Goal: Navigation & Orientation: Find specific page/section

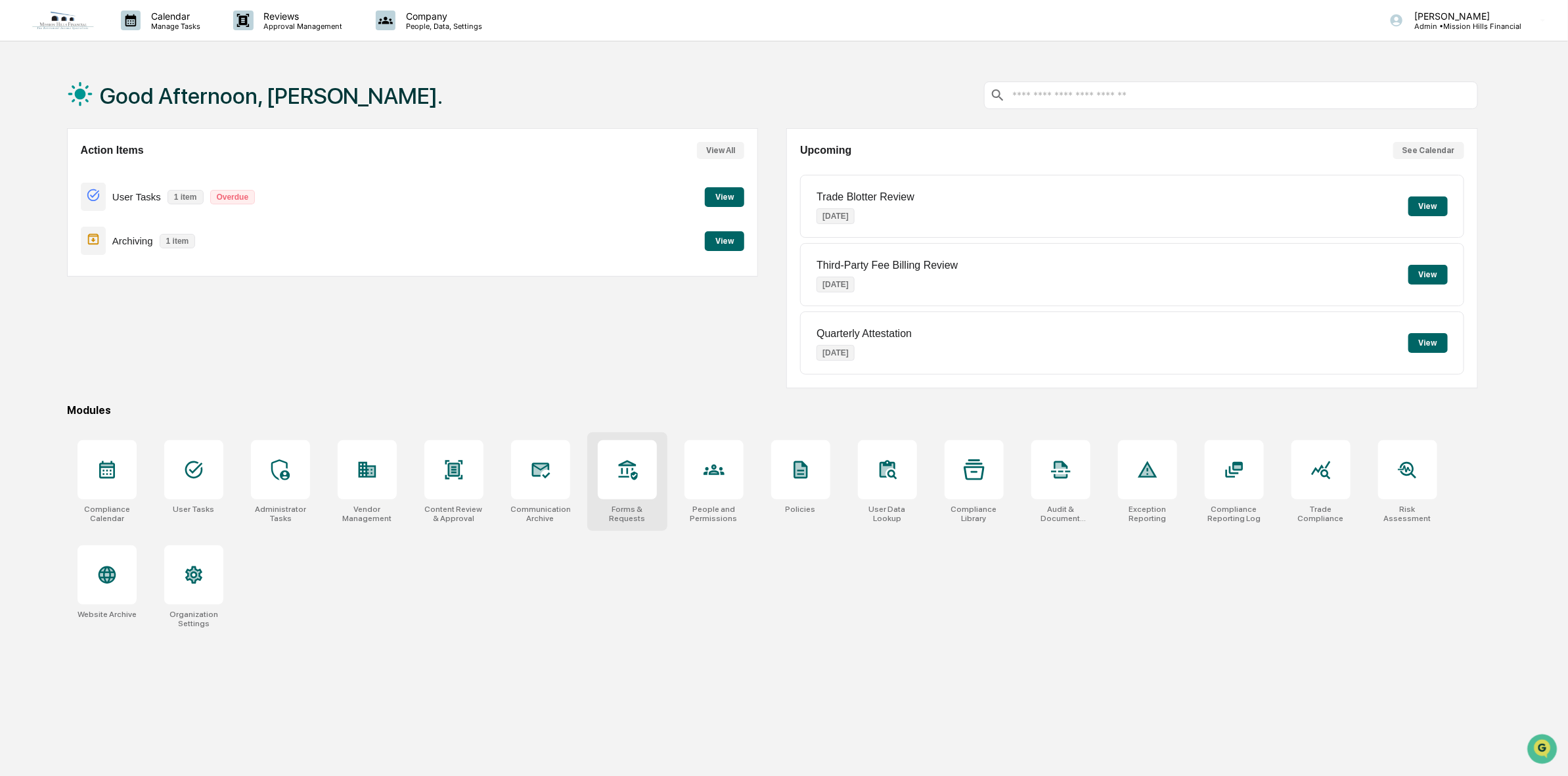
click at [626, 488] on div at bounding box center [627, 470] width 59 height 59
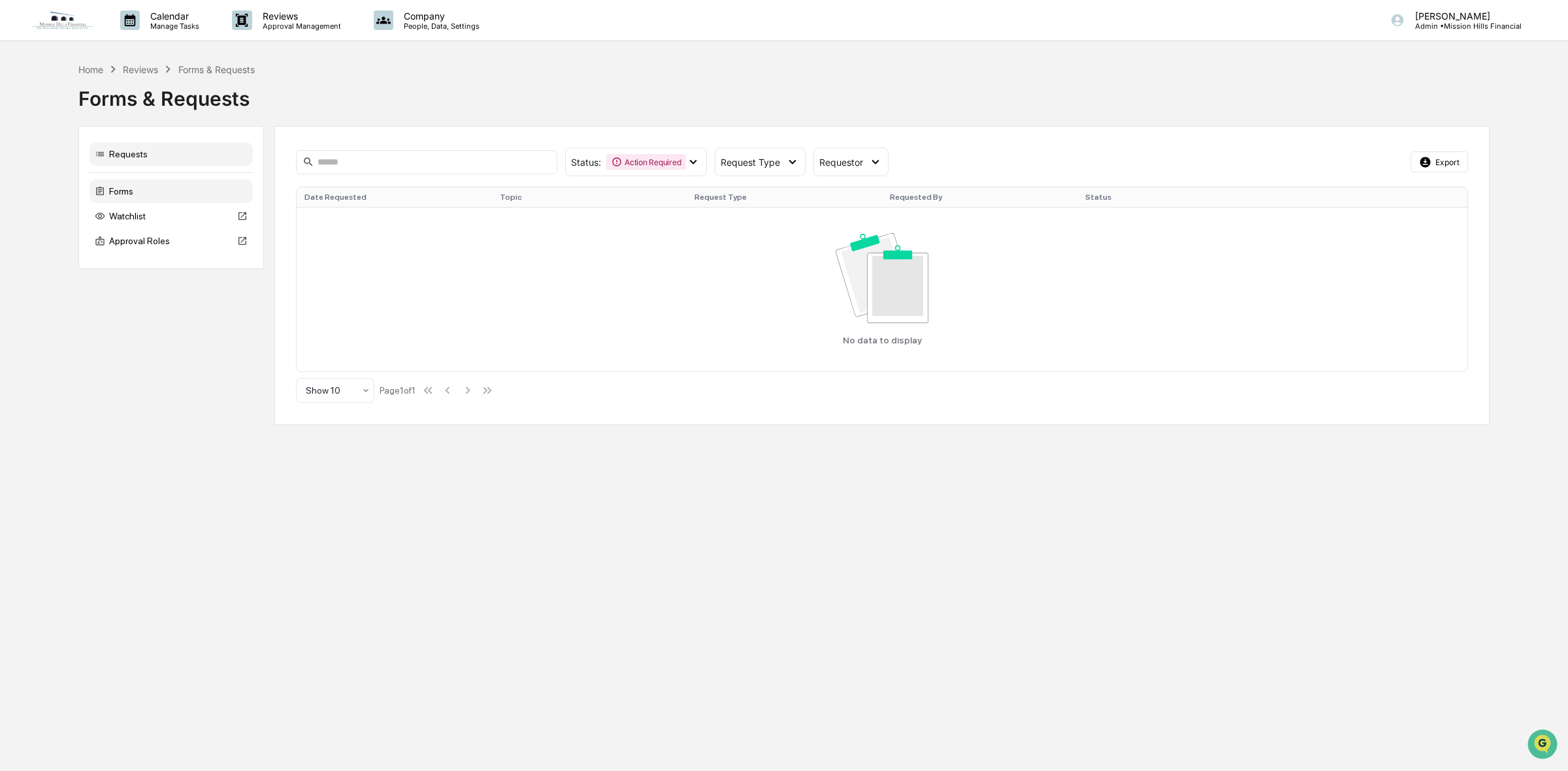
click at [136, 194] on div "Forms" at bounding box center [171, 191] width 164 height 24
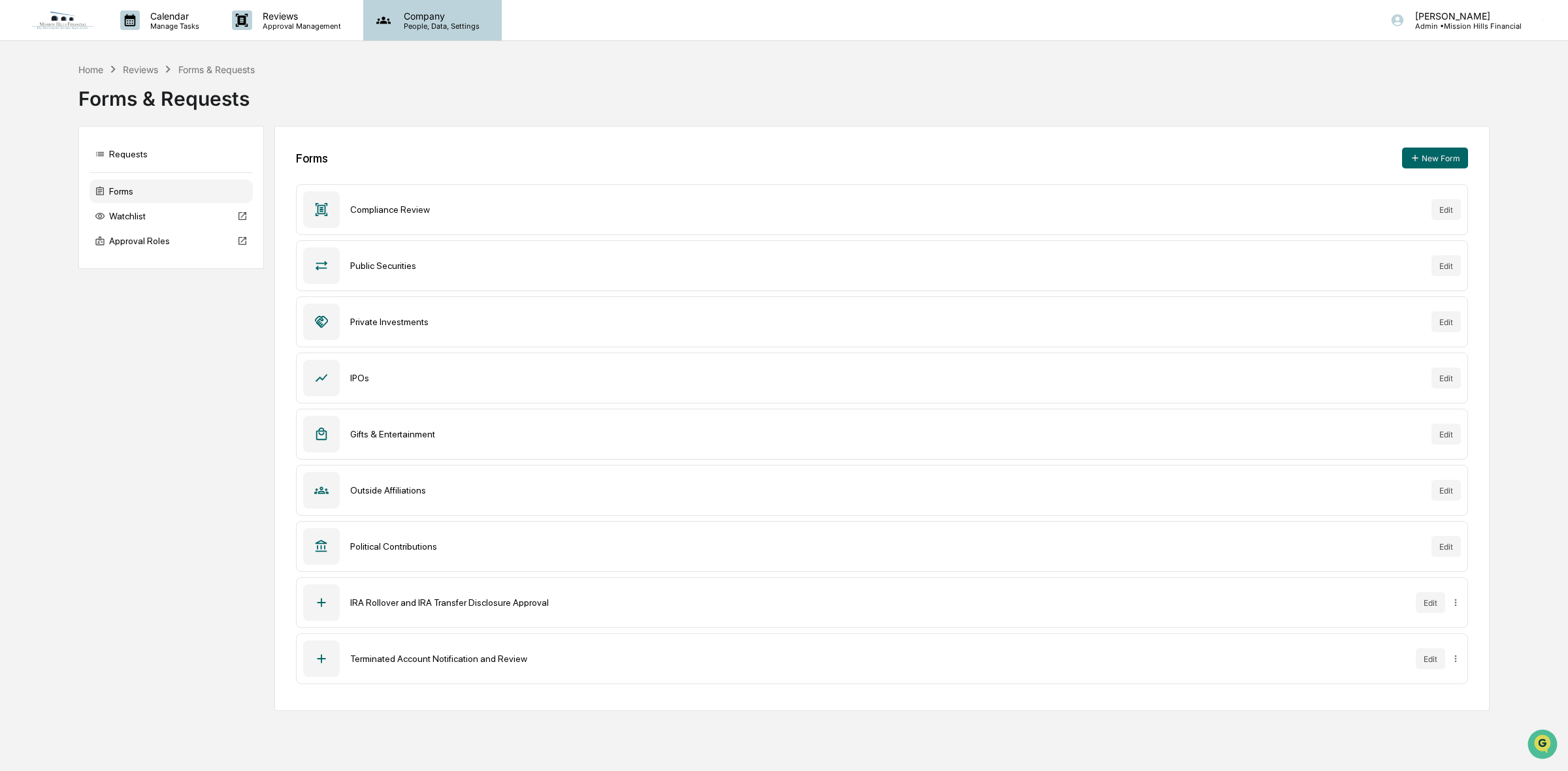
click at [410, 14] on p "Company" at bounding box center [439, 16] width 92 height 11
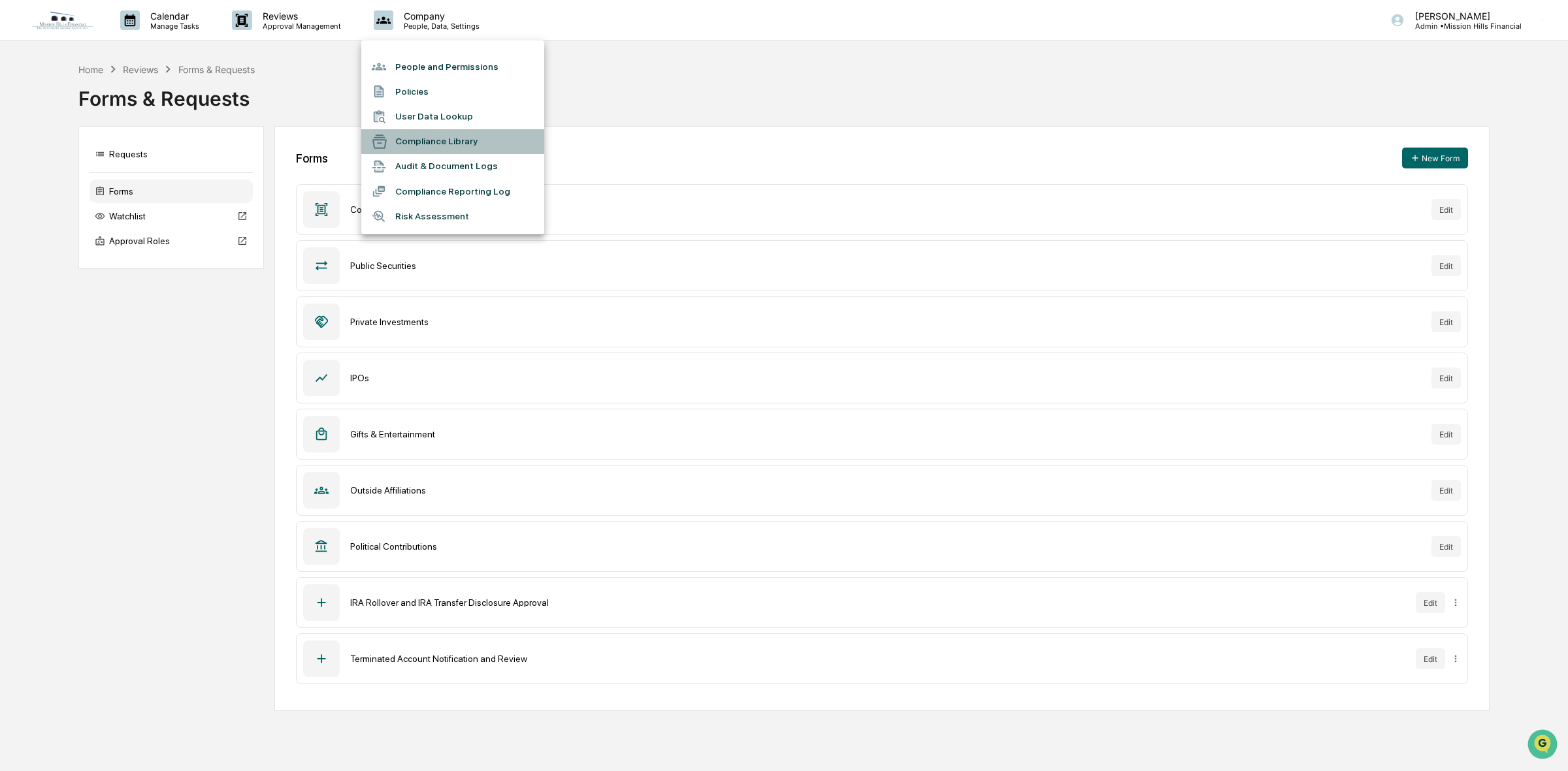
click at [484, 142] on li "Compliance Library" at bounding box center [453, 142] width 183 height 25
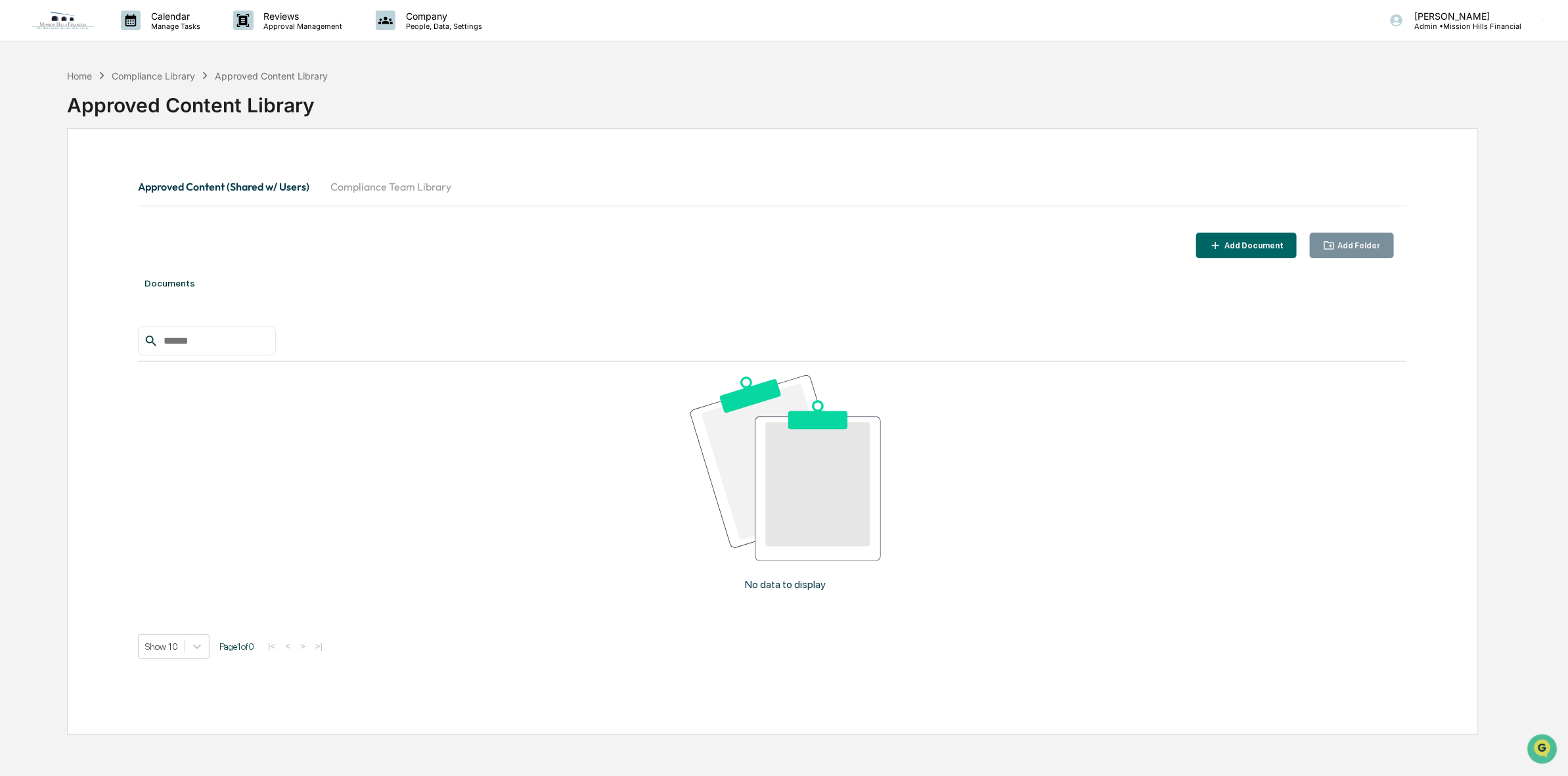
click at [392, 188] on button "Compliance Team Library" at bounding box center [391, 187] width 142 height 32
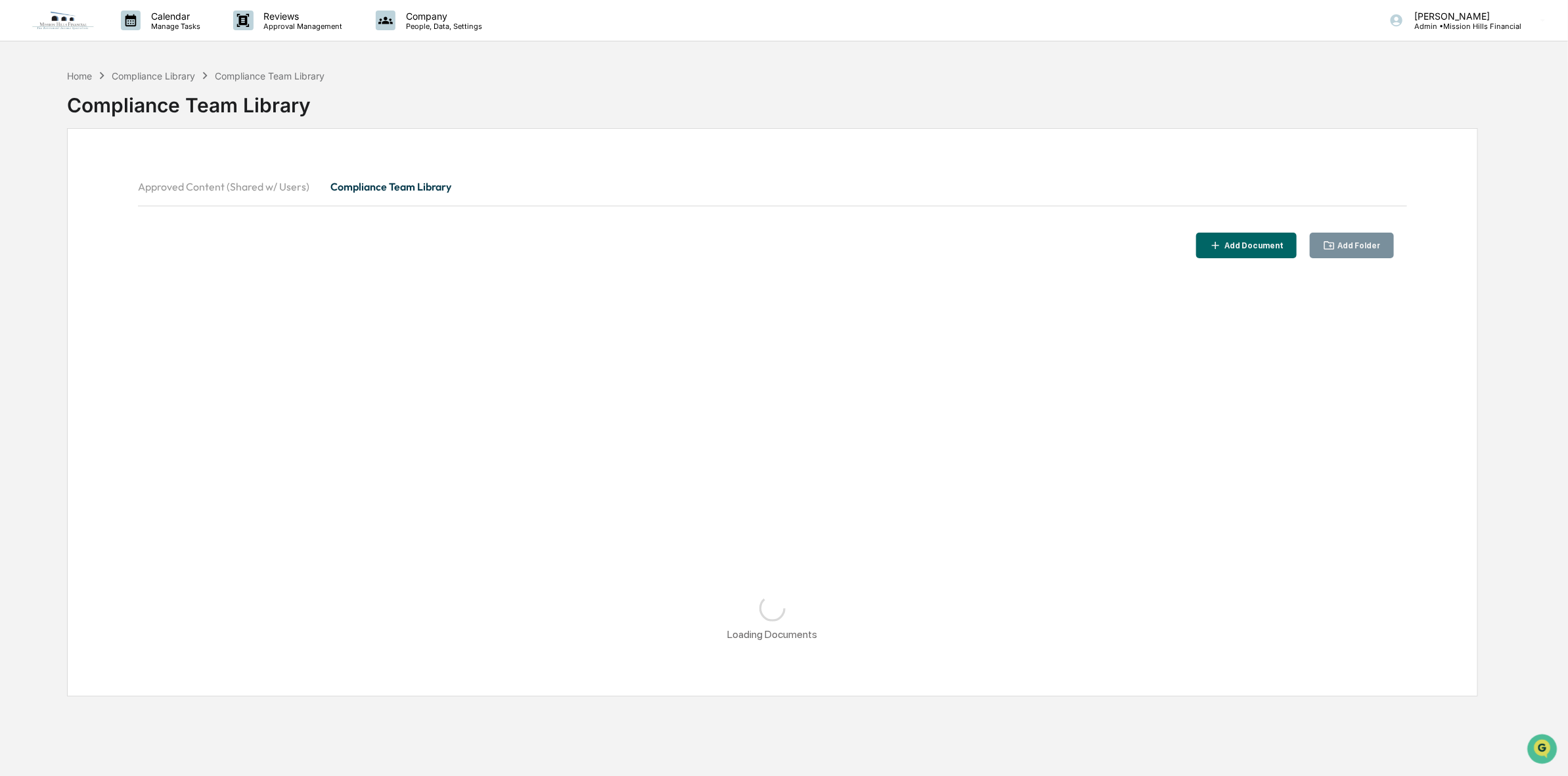
click at [253, 183] on button "Approved Content (Shared w/ Users)" at bounding box center [229, 187] width 182 height 32
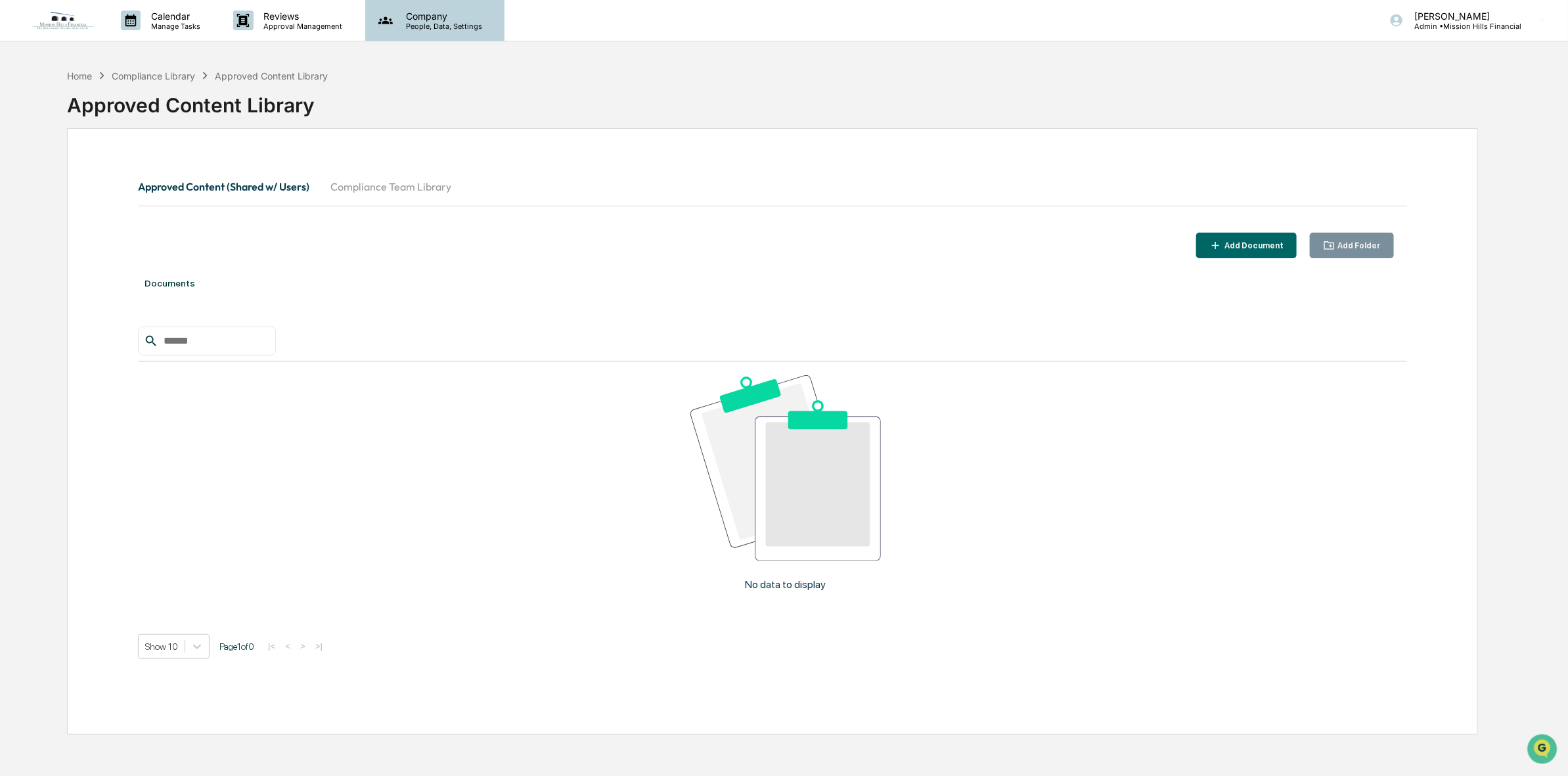
click at [389, 9] on div "Company People, Data, Settings" at bounding box center [434, 20] width 139 height 41
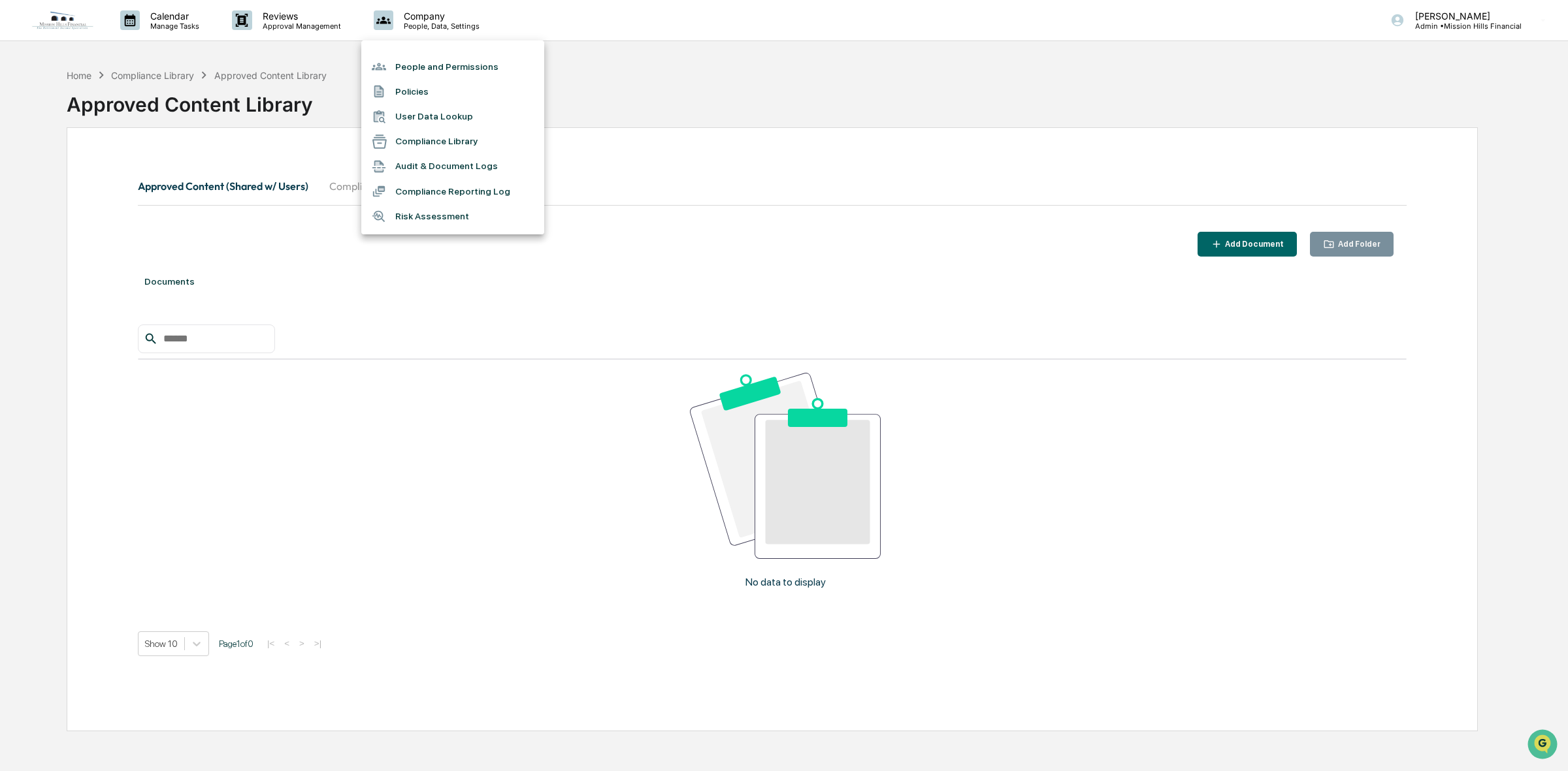
click at [611, 56] on div at bounding box center [784, 385] width 1568 height 771
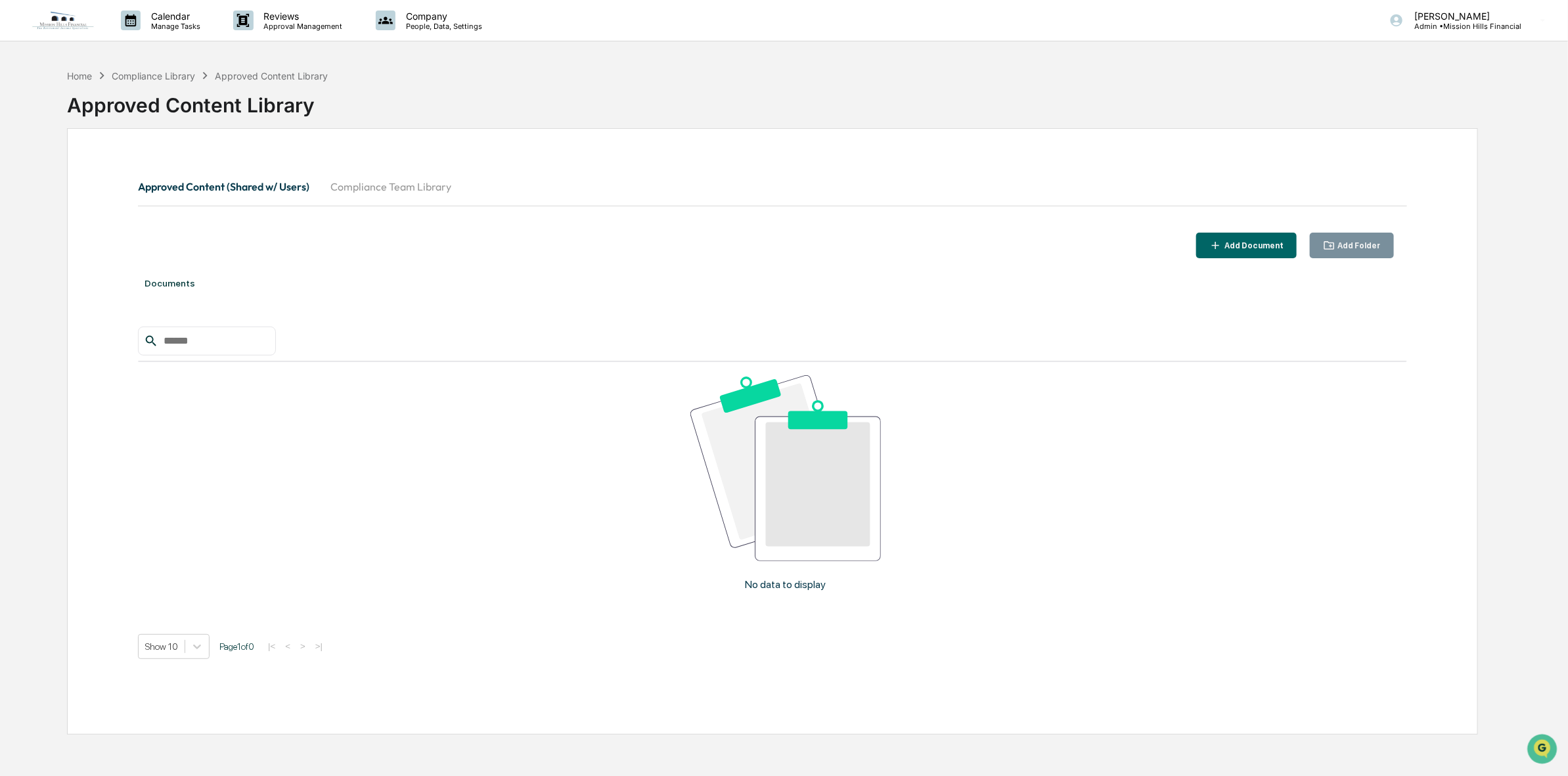
click at [70, 21] on img at bounding box center [63, 20] width 63 height 19
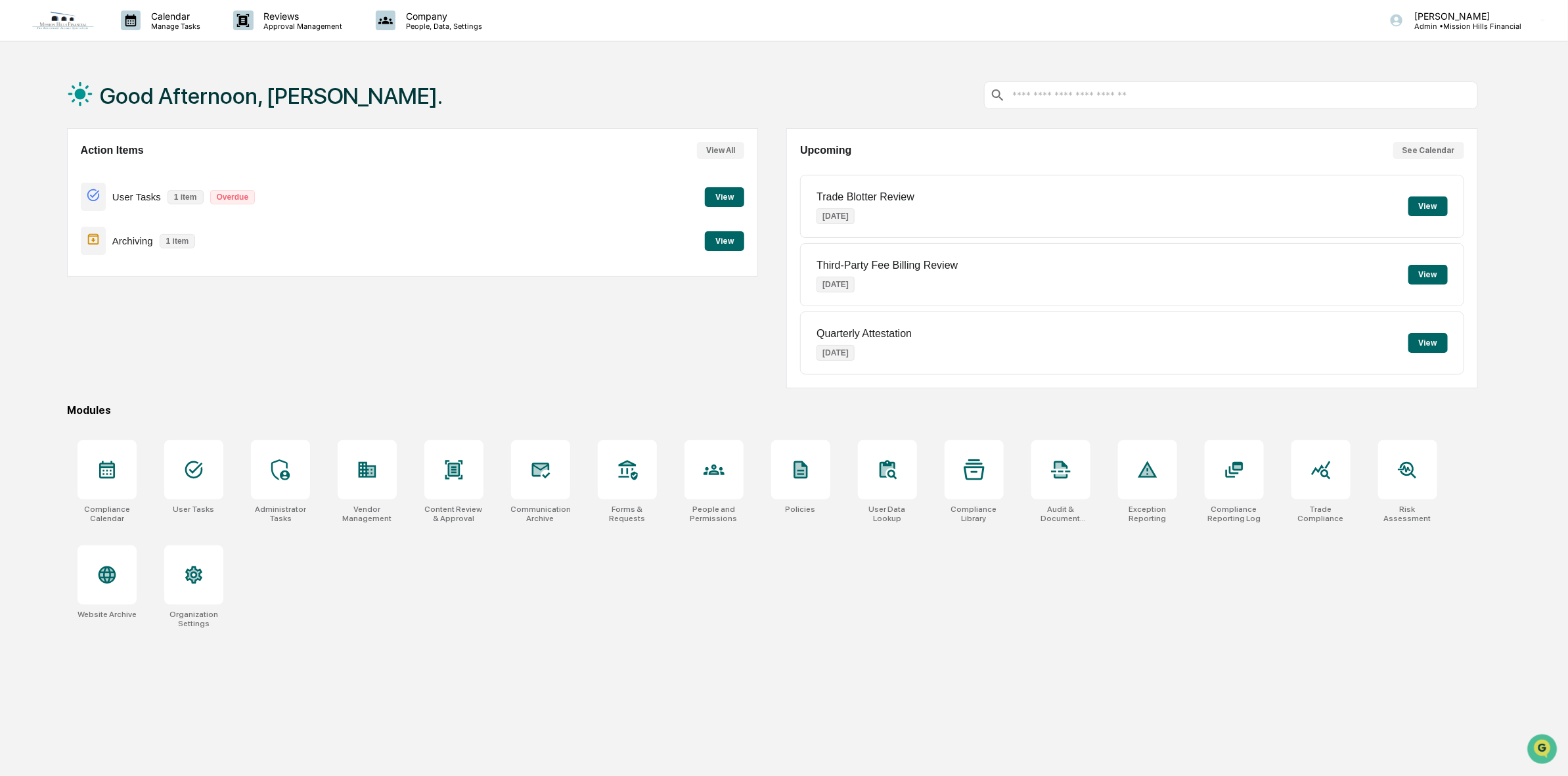
click at [1136, 96] on input "text" at bounding box center [1241, 96] width 461 height 12
click at [636, 504] on div "Forms & Requests" at bounding box center [627, 481] width 80 height 98
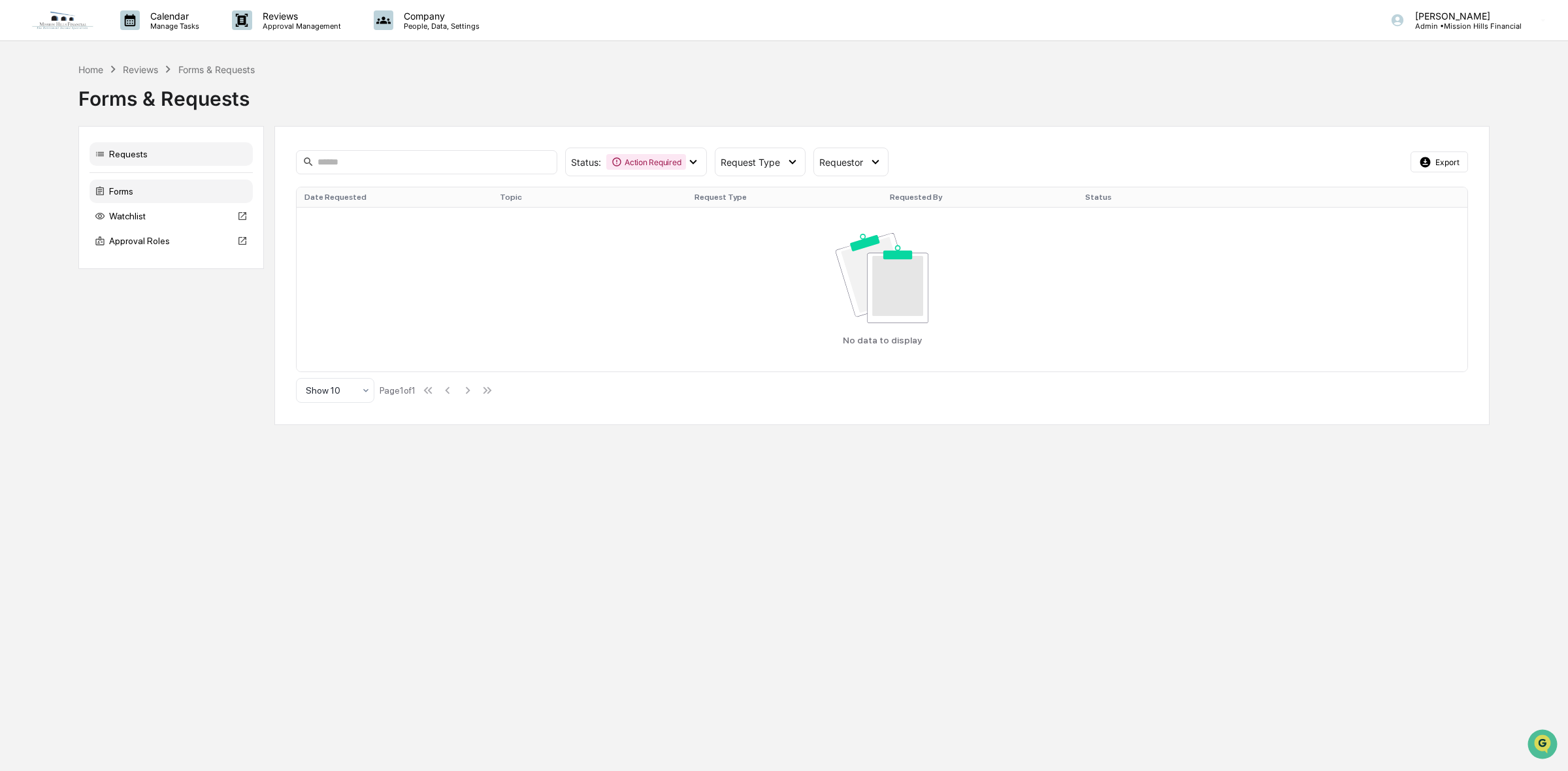
click at [138, 200] on div "Forms" at bounding box center [171, 191] width 164 height 24
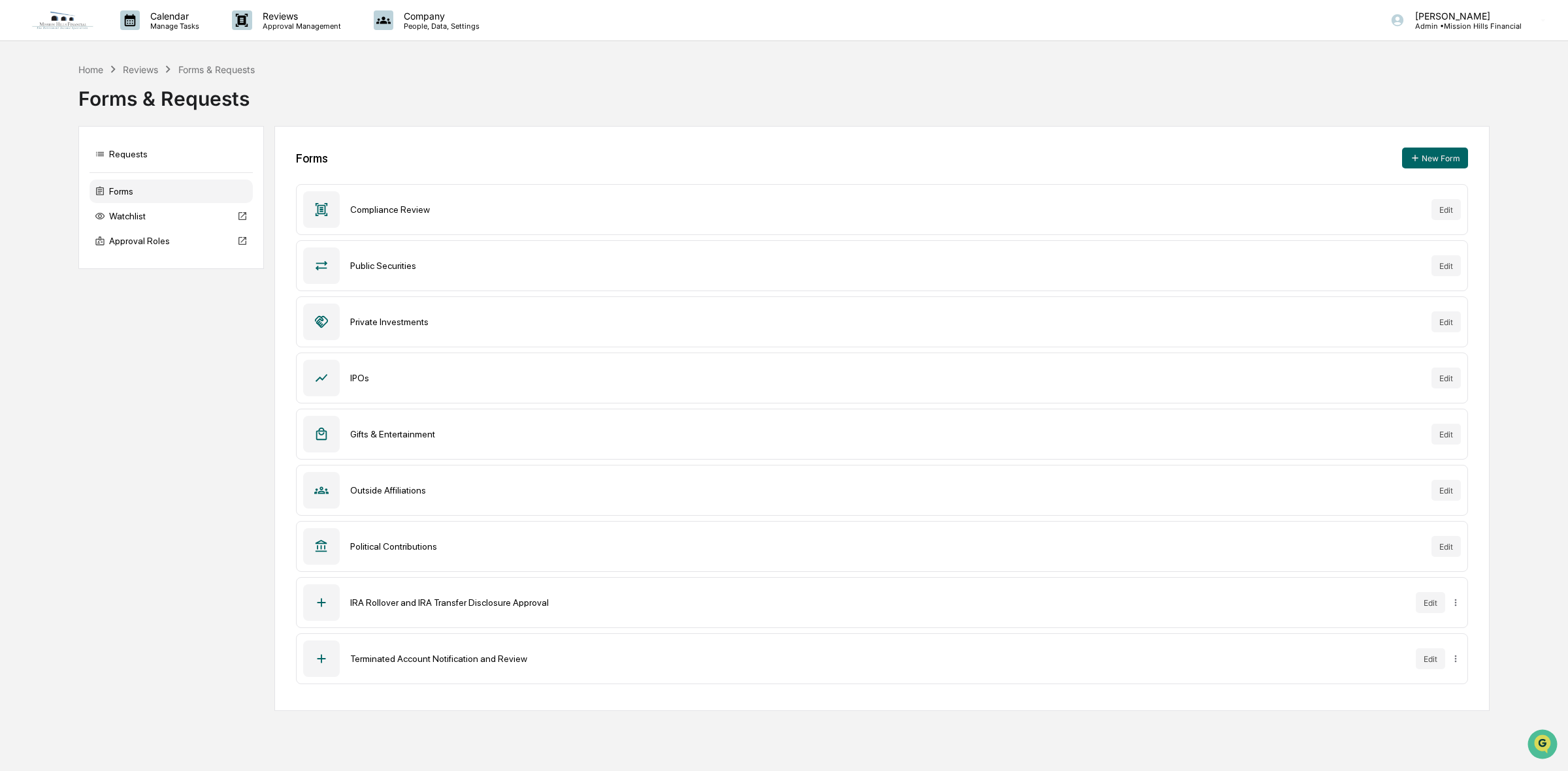
click at [400, 215] on div "Compliance Review" at bounding box center [885, 210] width 1070 height 11
click at [317, 214] on icon at bounding box center [321, 209] width 14 height 14
click at [534, 210] on div "Compliance Review" at bounding box center [885, 210] width 1070 height 11
